Goal: Information Seeking & Learning: Learn about a topic

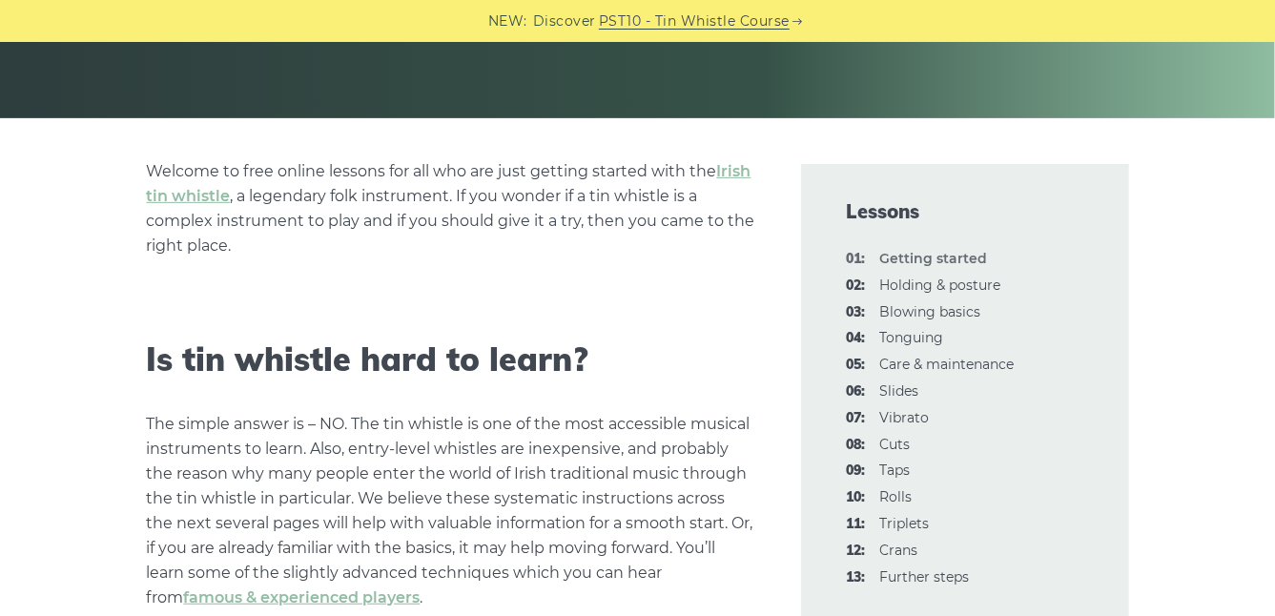
scroll to position [394, 0]
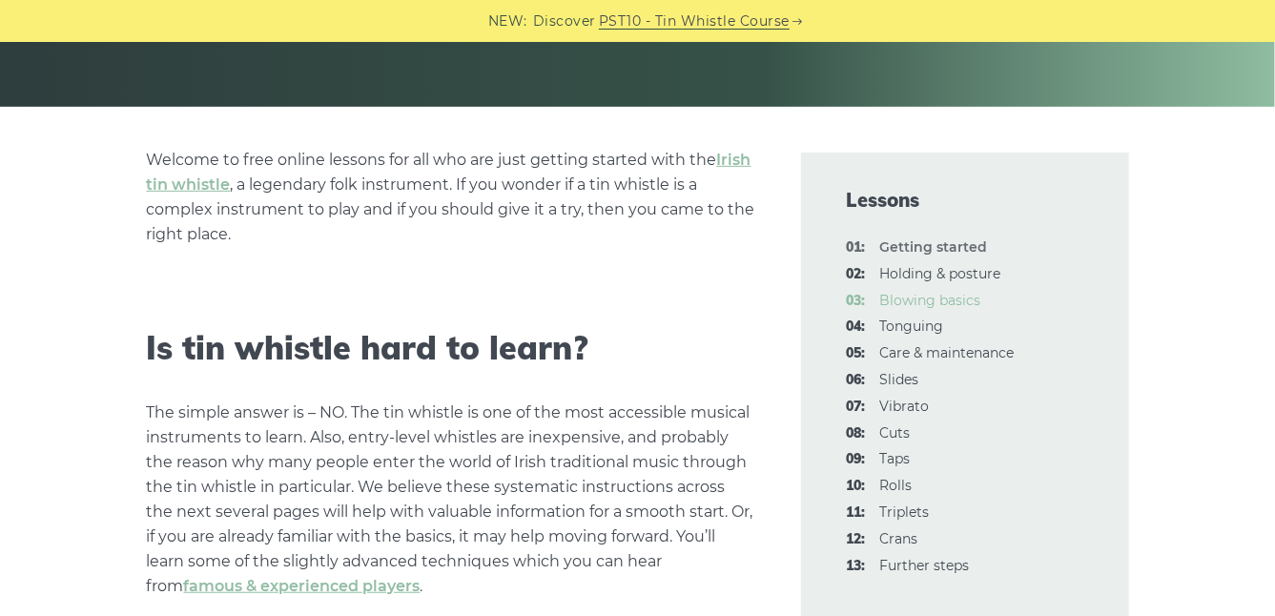
click at [967, 301] on link "03: Blowing basics" at bounding box center [931, 300] width 101 height 17
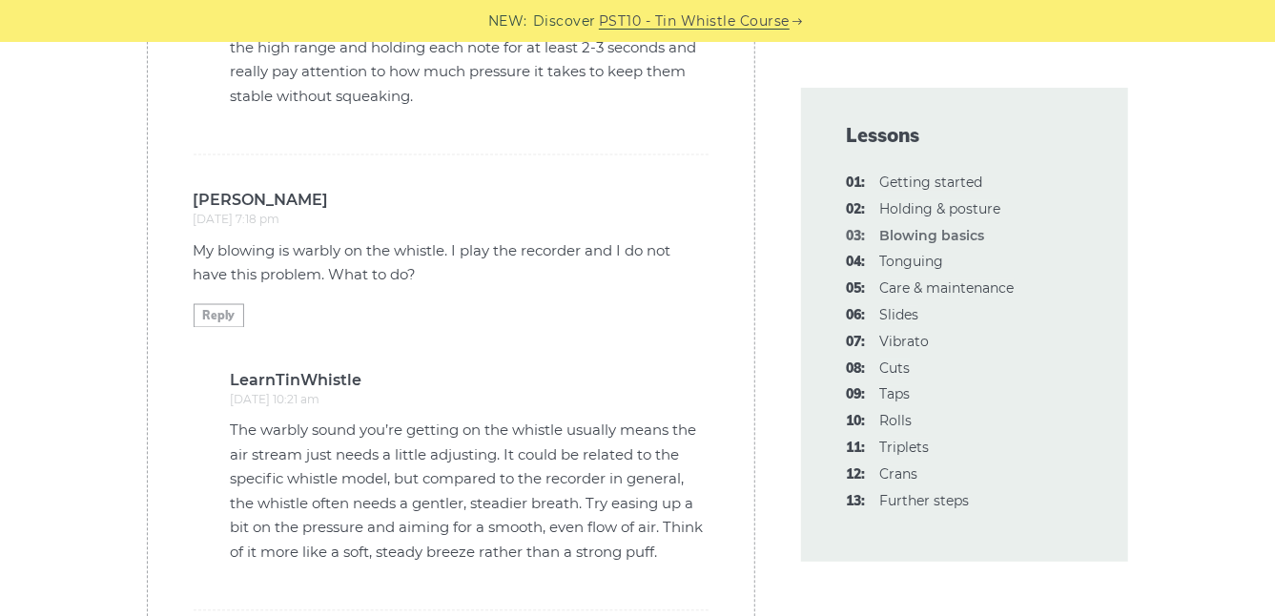
scroll to position [5698, 0]
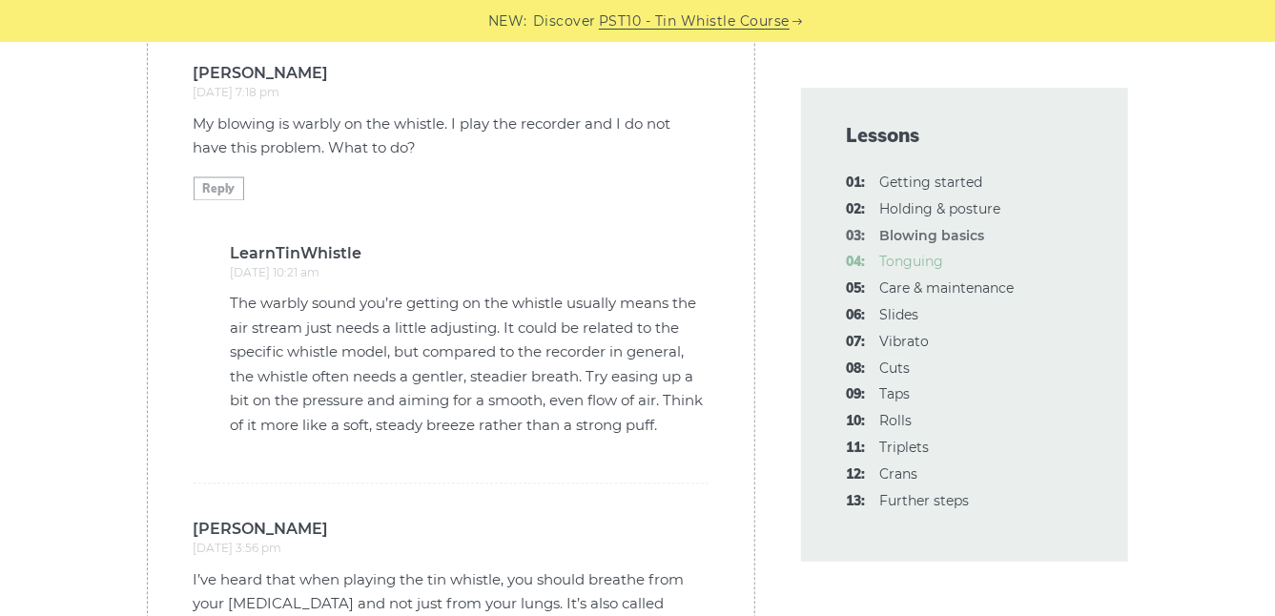
click at [914, 258] on link "04: Tonguing" at bounding box center [913, 261] width 64 height 17
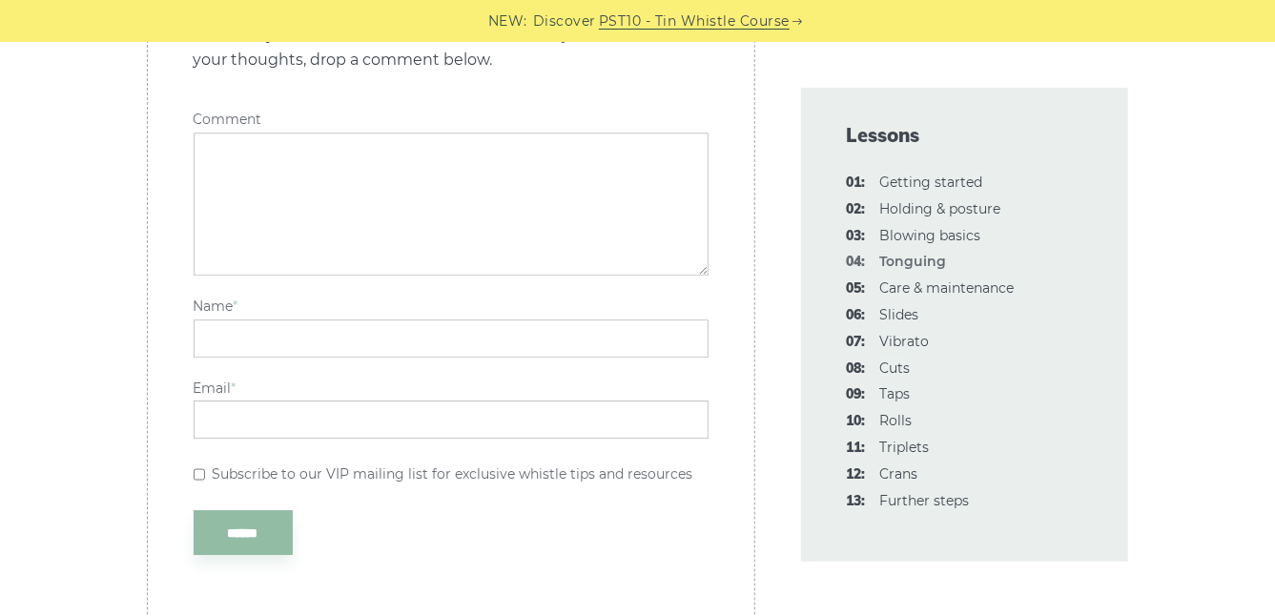
scroll to position [6716, 0]
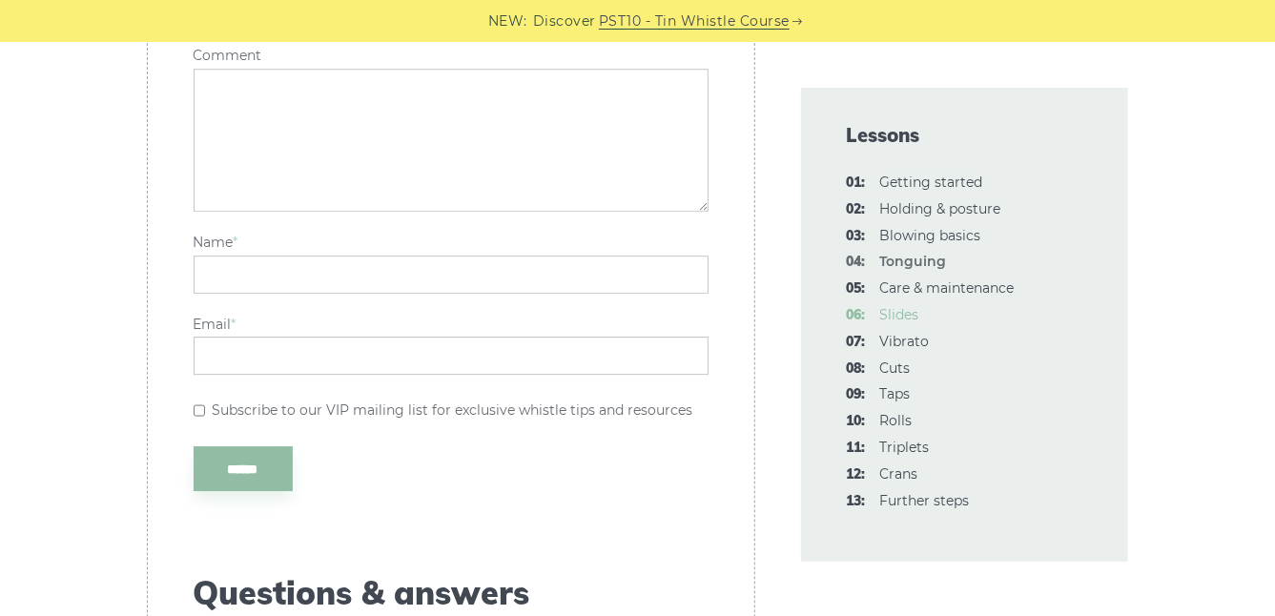
click at [891, 313] on link "06: Slides" at bounding box center [900, 314] width 39 height 17
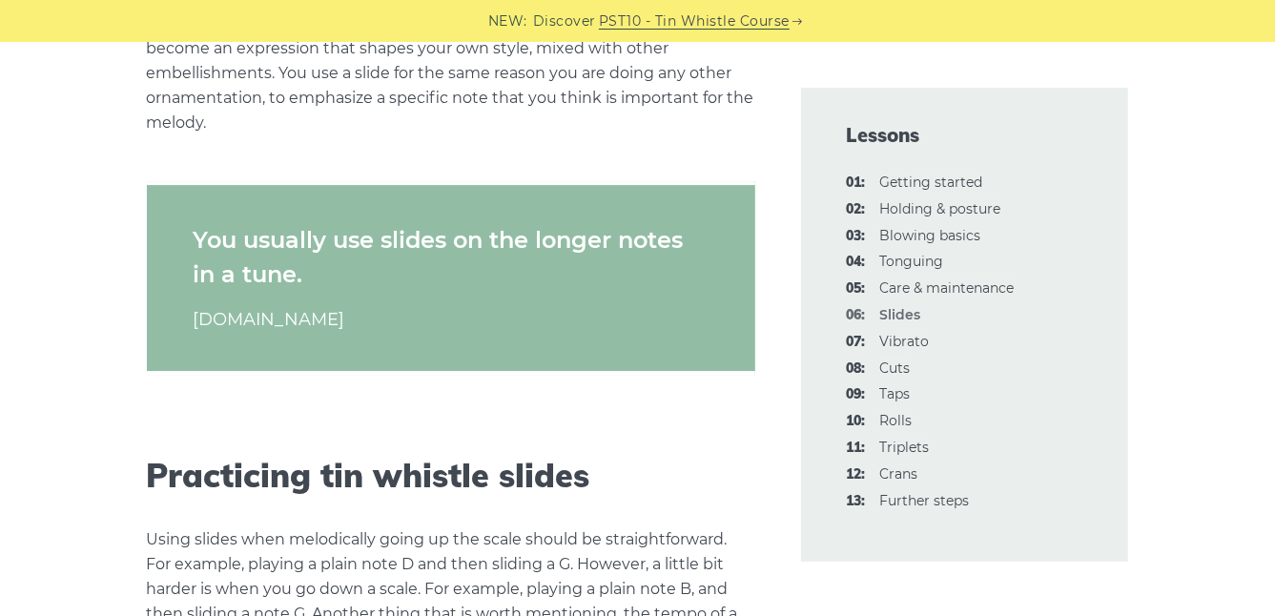
scroll to position [3154, 0]
